Goal: Navigation & Orientation: Find specific page/section

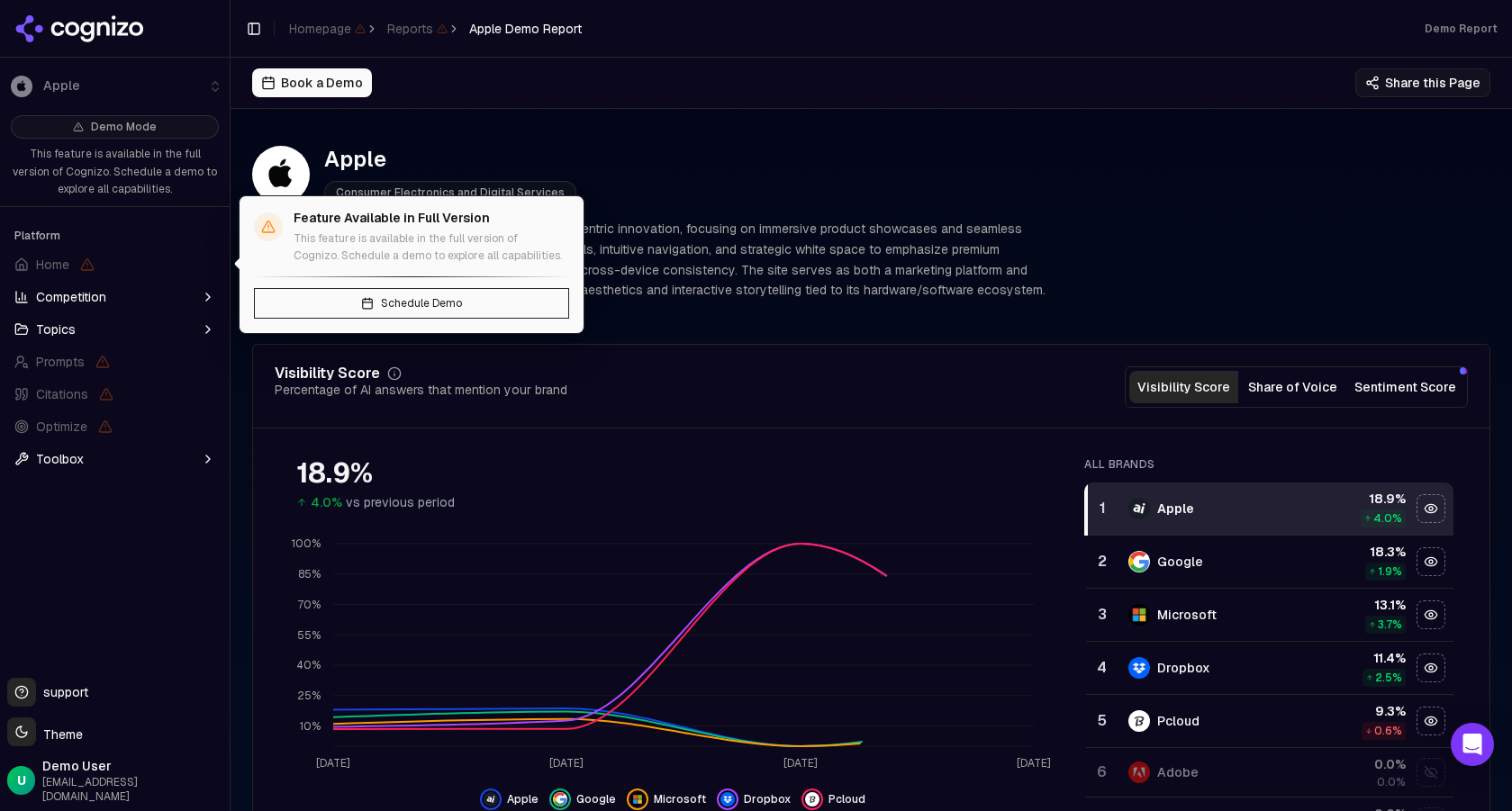
click at [44, 256] on span "Home" at bounding box center [52, 265] width 33 height 18
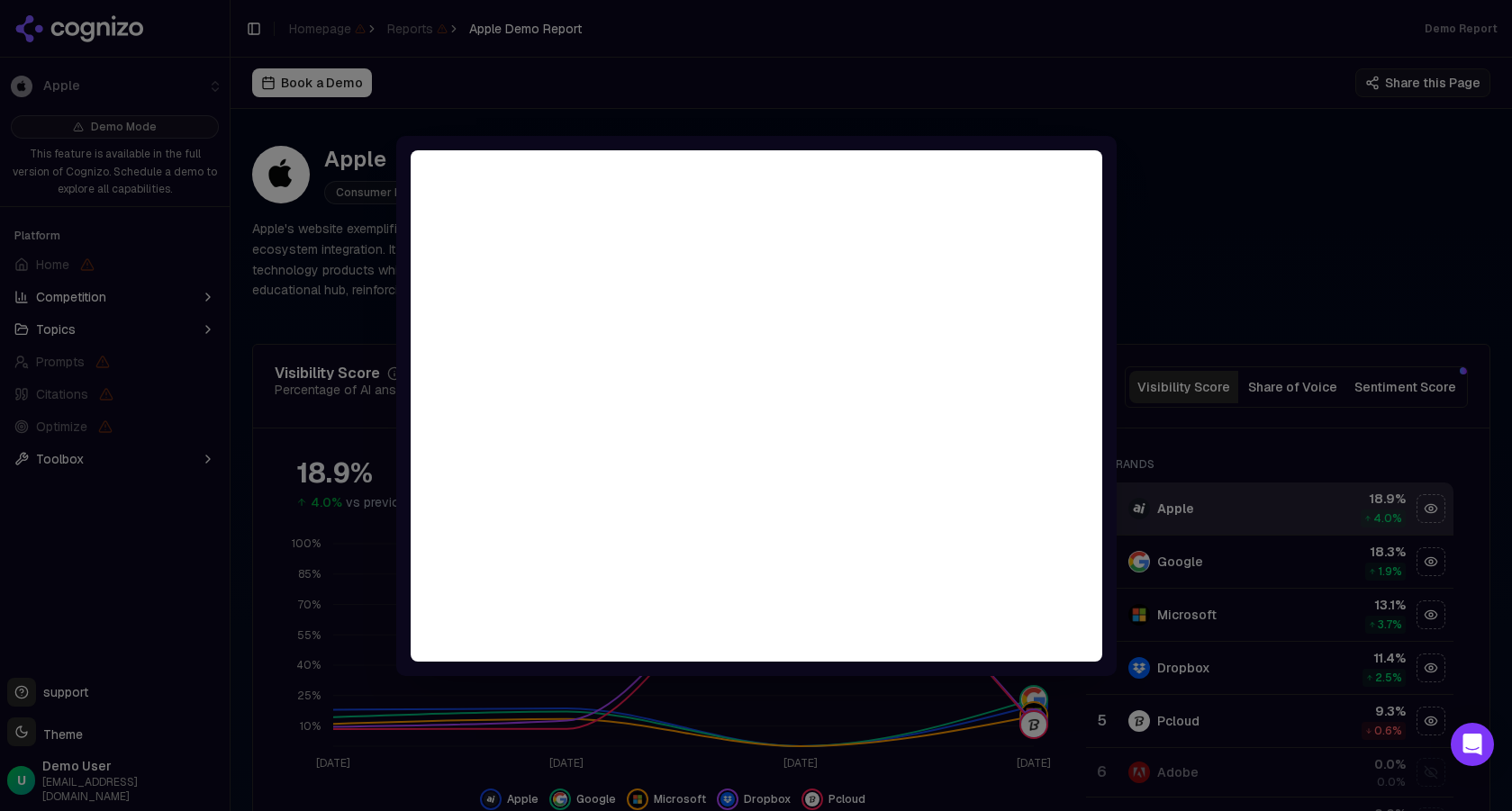
click at [1162, 135] on div at bounding box center [756, 406] width 1512 height 811
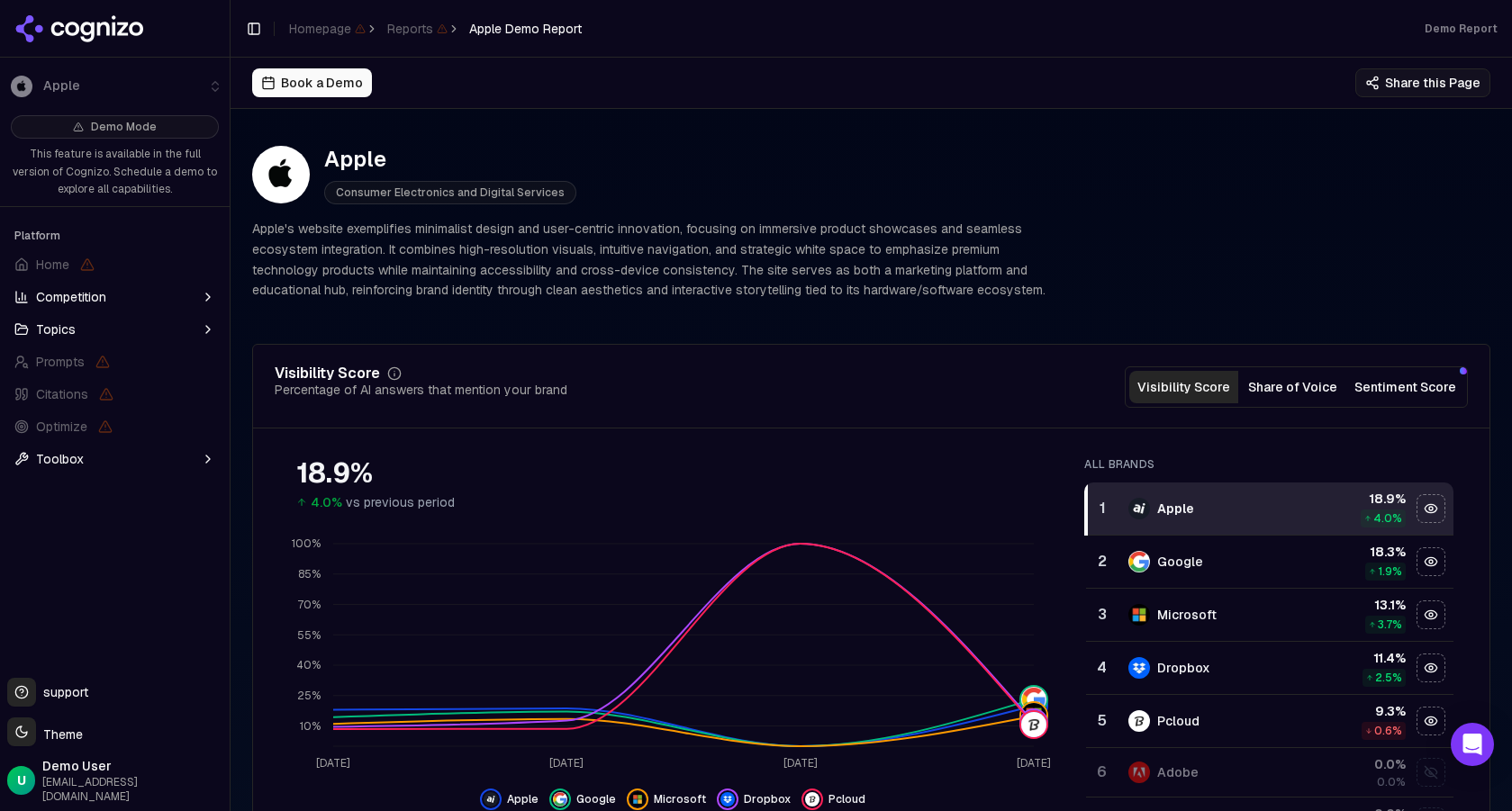
click at [76, 324] on button "Topics" at bounding box center [115, 330] width 215 height 29
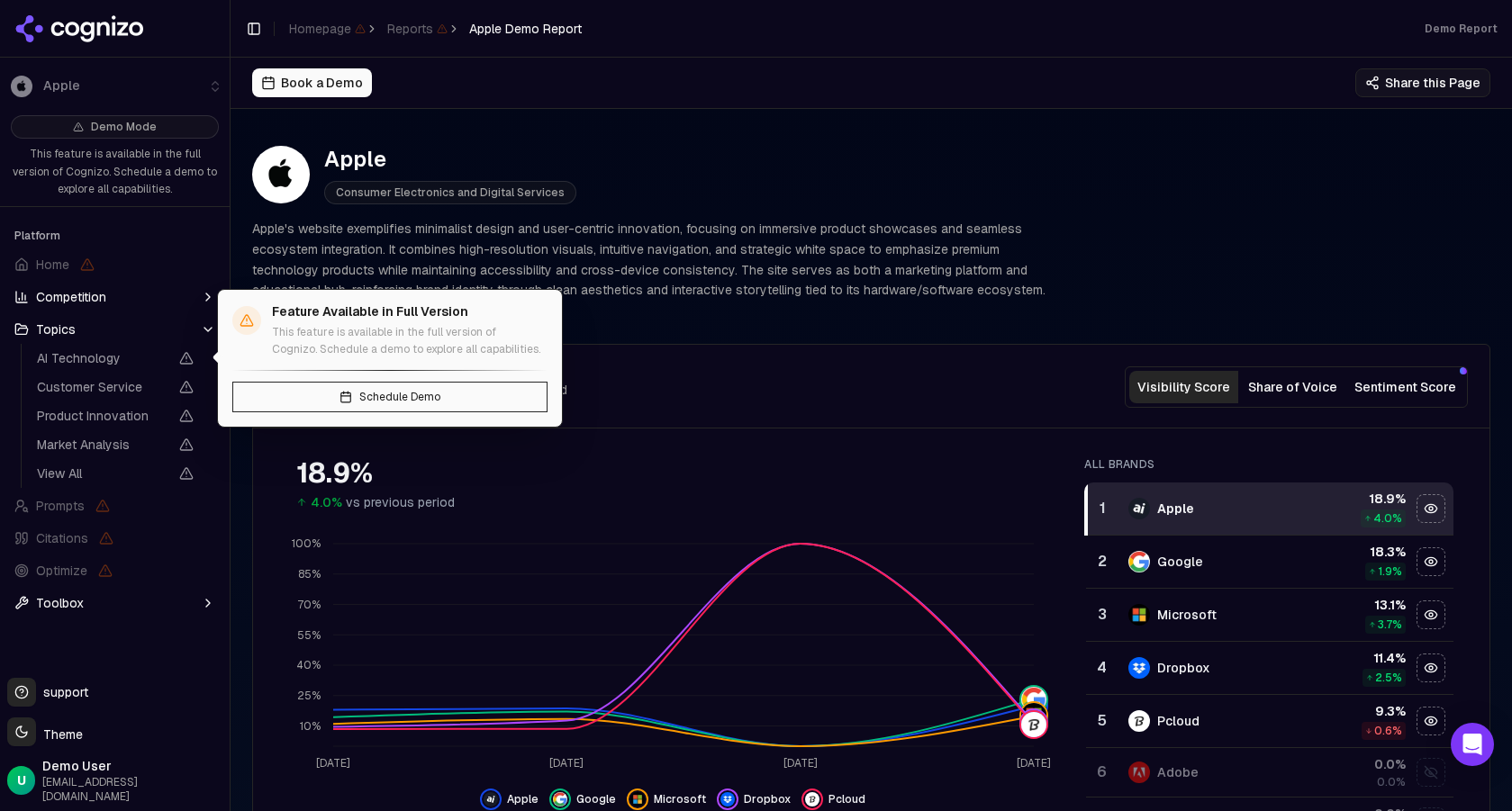
click at [79, 365] on span "AI Technology" at bounding box center [103, 359] width 132 height 18
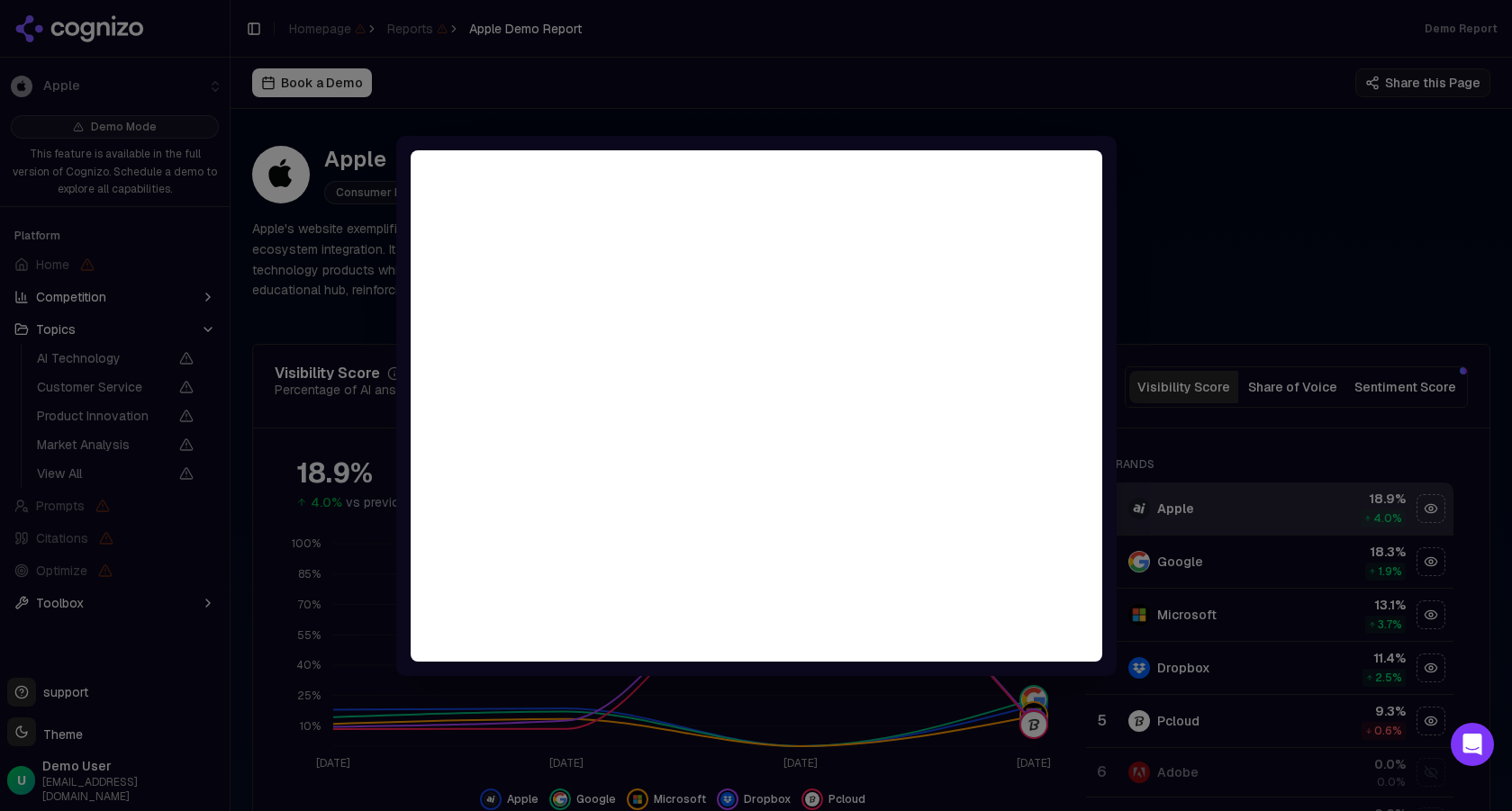
click at [1100, 121] on div at bounding box center [756, 406] width 1512 height 811
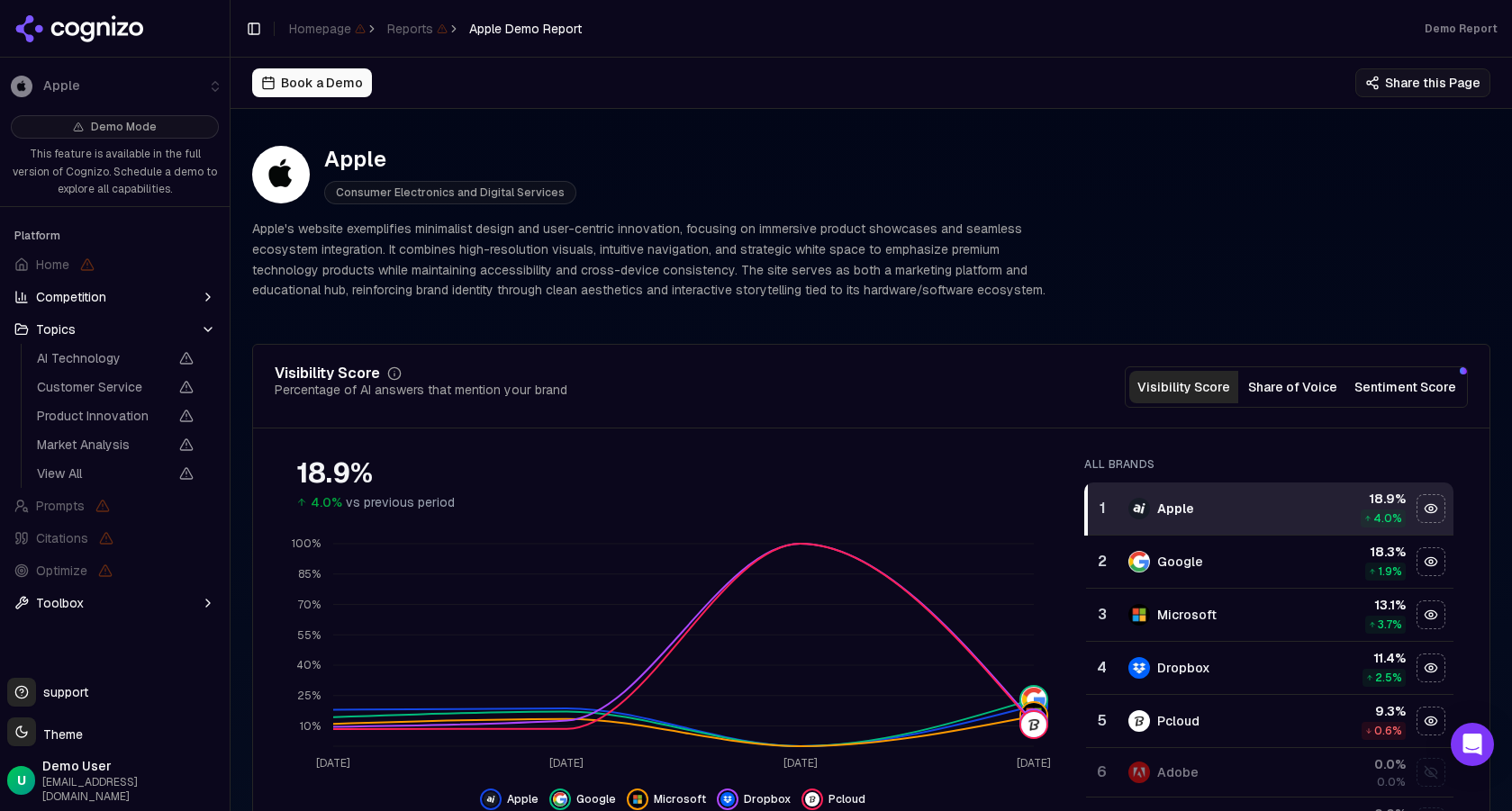
click at [63, 606] on span "Toolbox" at bounding box center [60, 603] width 48 height 18
